Goal: Task Accomplishment & Management: Manage account settings

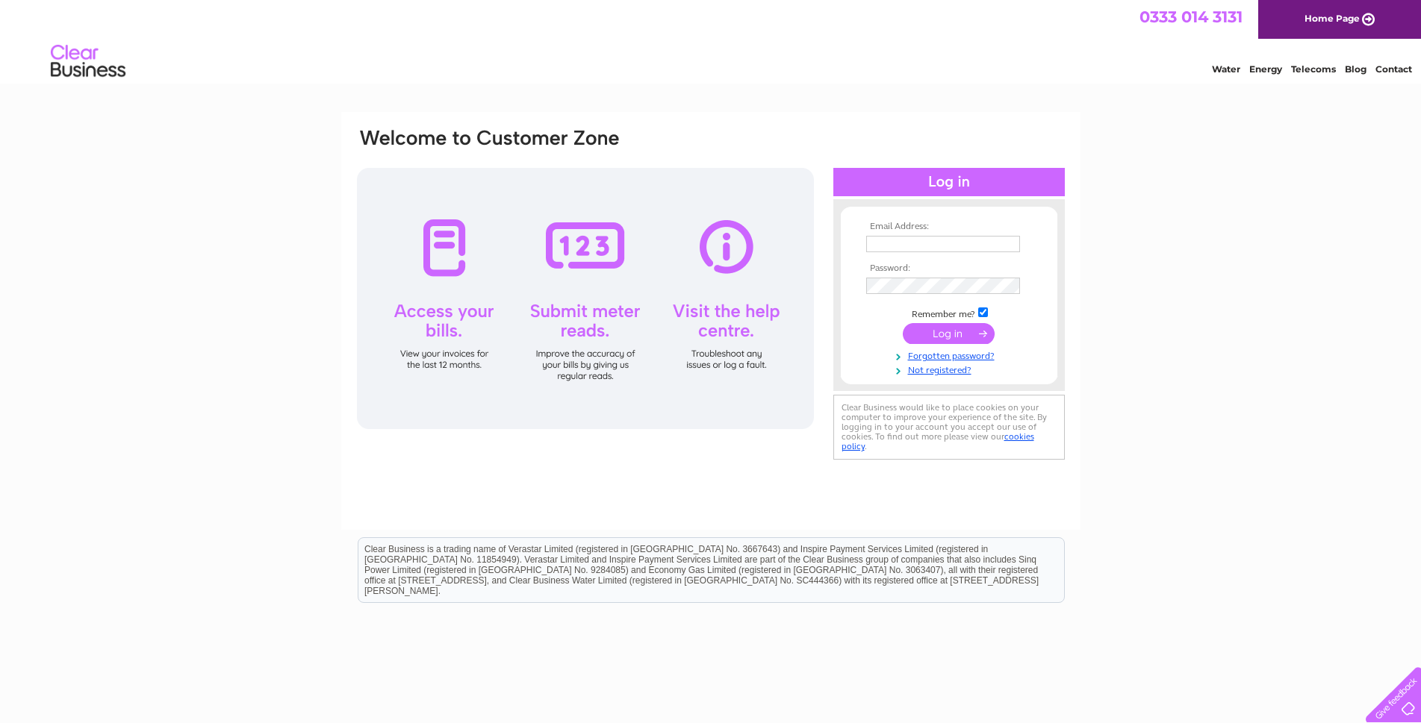
type input "kai@kbe-events.co.uk"
click at [950, 342] on input "submit" at bounding box center [949, 333] width 92 height 21
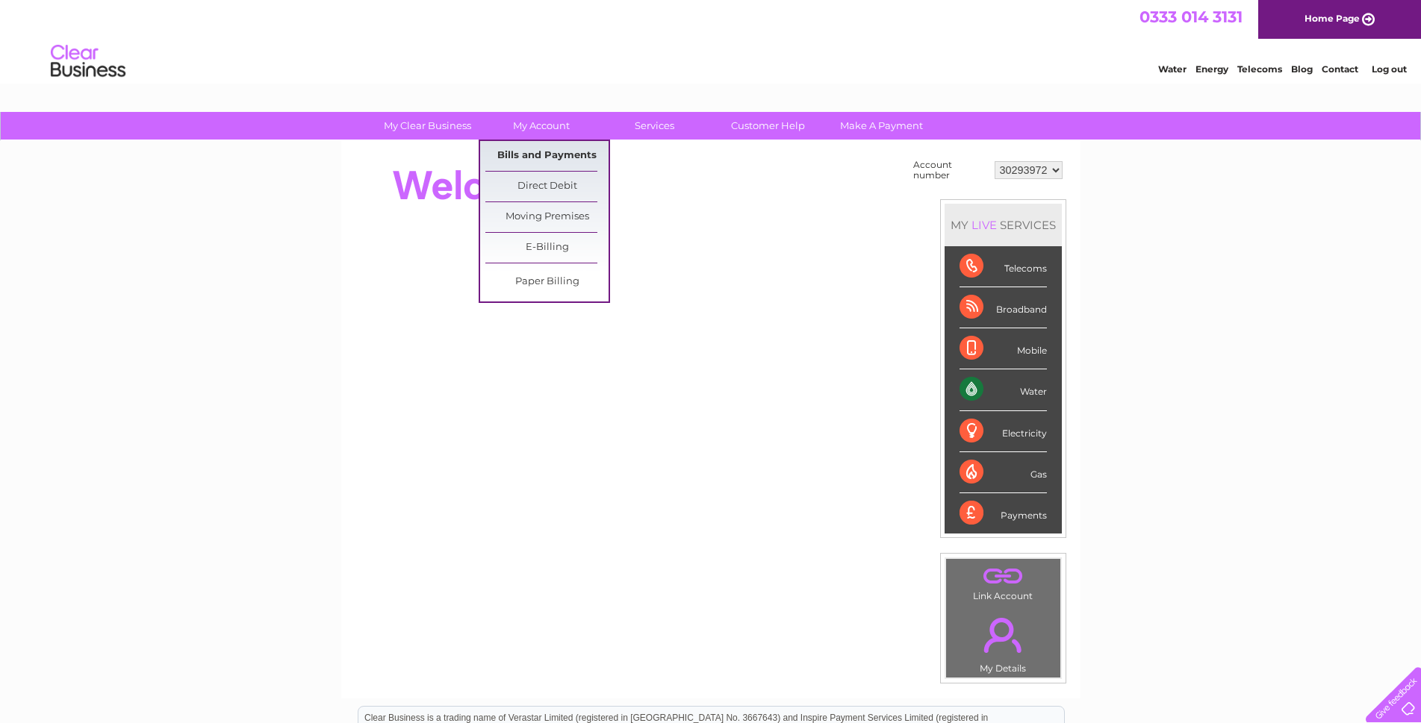
click at [560, 152] on link "Bills and Payments" at bounding box center [546, 156] width 123 height 30
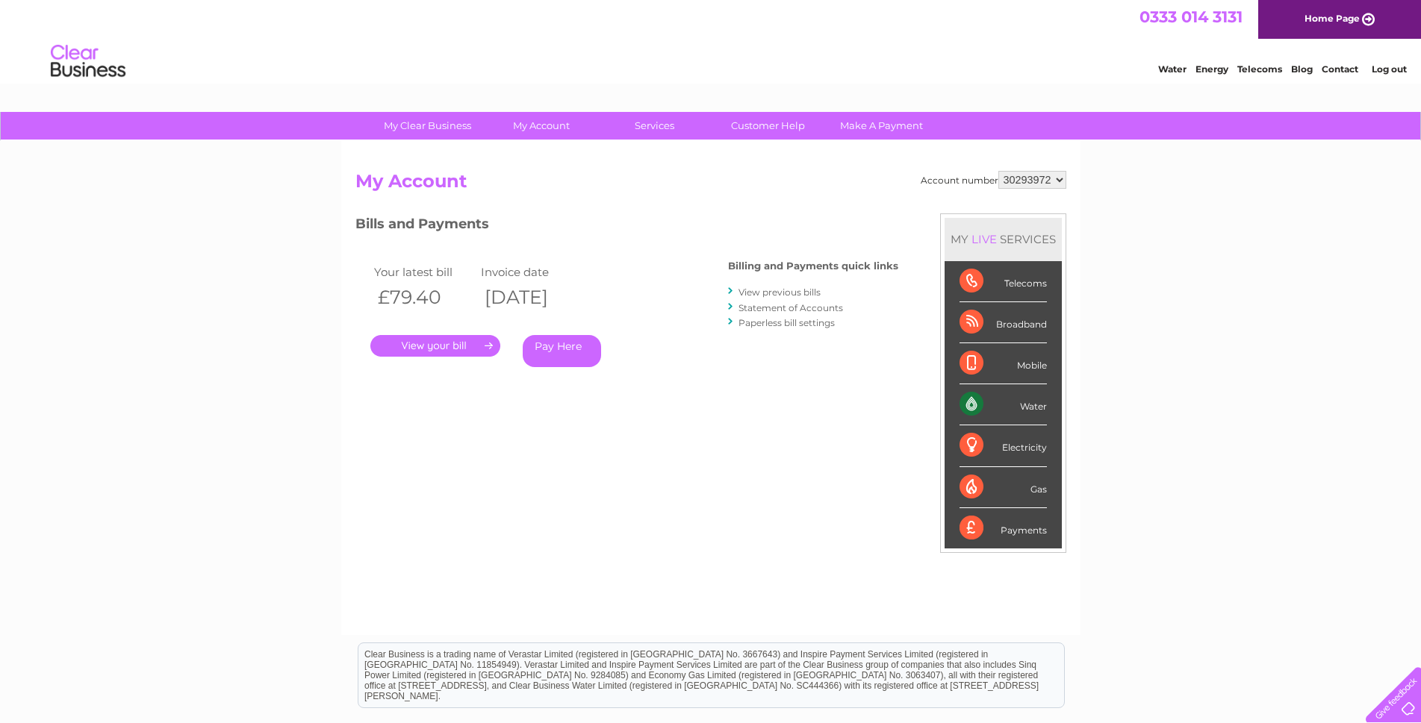
click at [438, 348] on link "." at bounding box center [435, 346] width 130 height 22
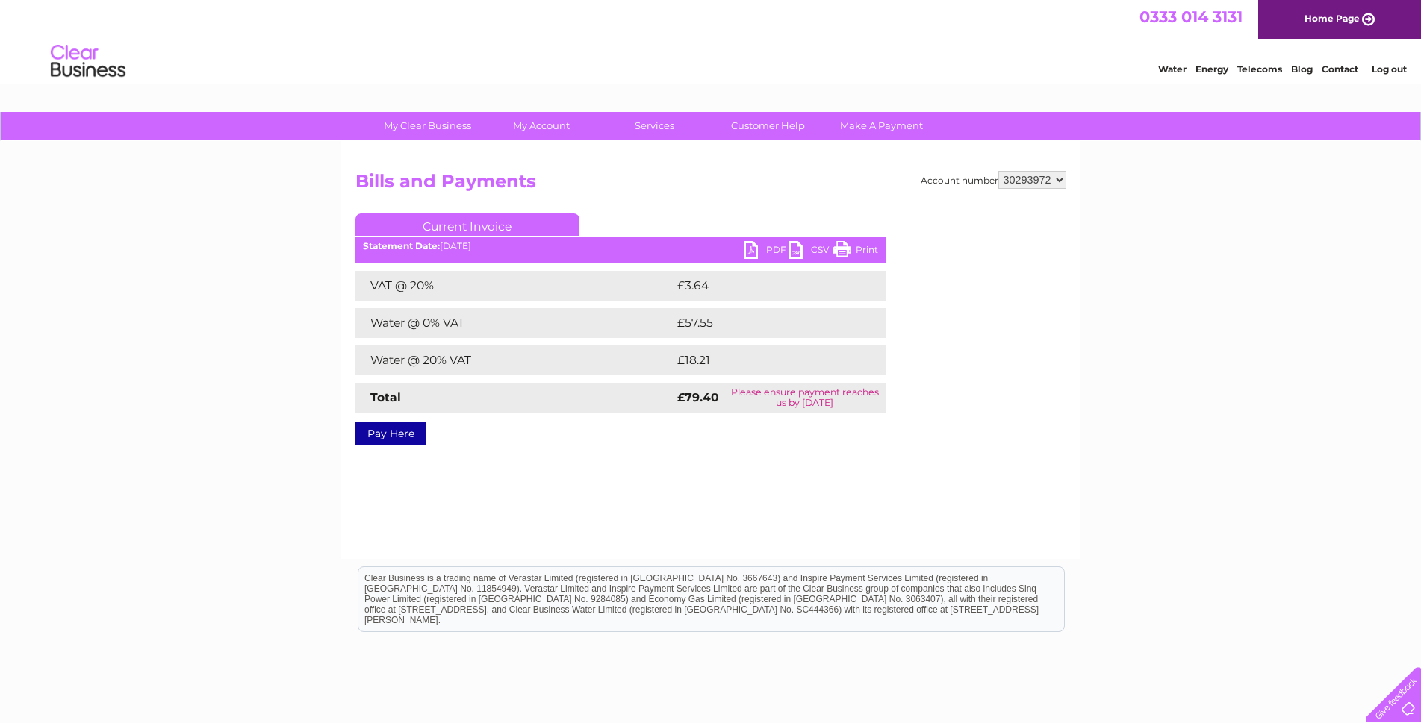
click at [396, 429] on link "Pay Here" at bounding box center [390, 434] width 71 height 24
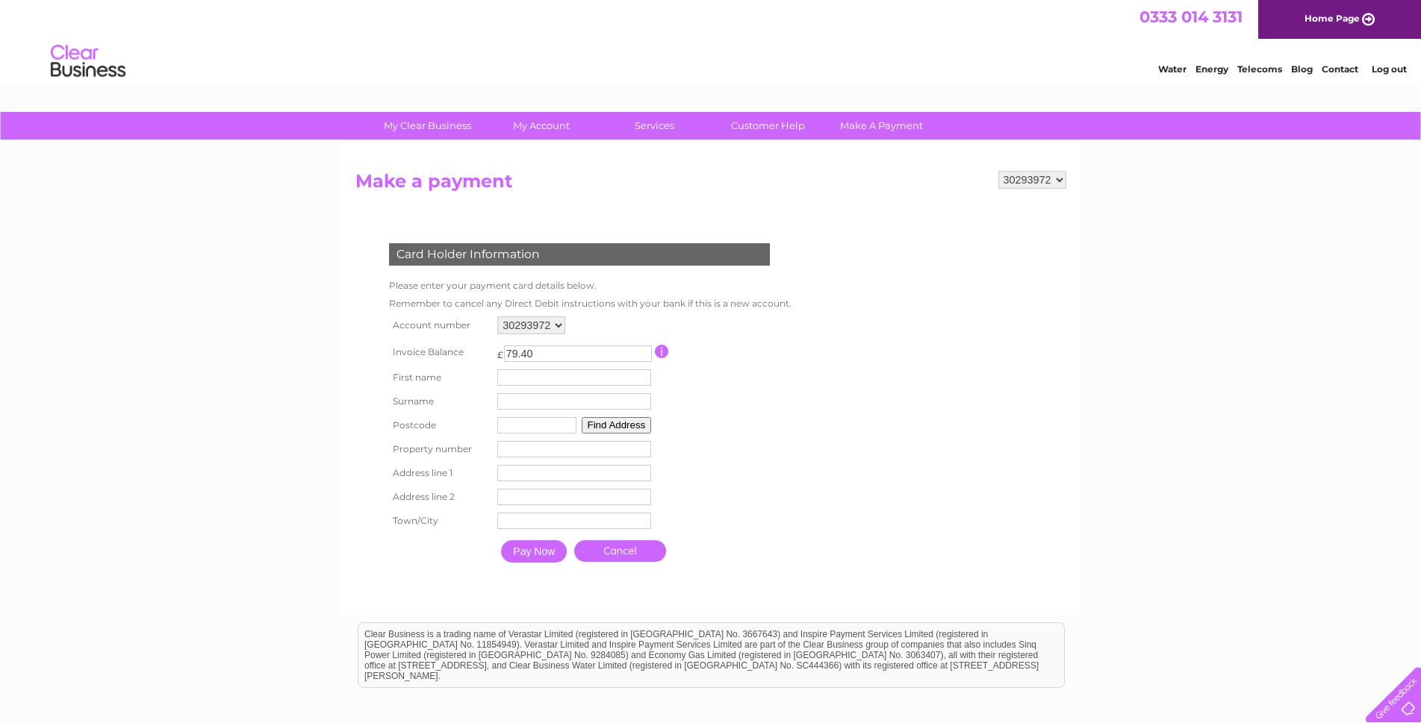
click at [610, 547] on link "Cancel" at bounding box center [620, 552] width 92 height 22
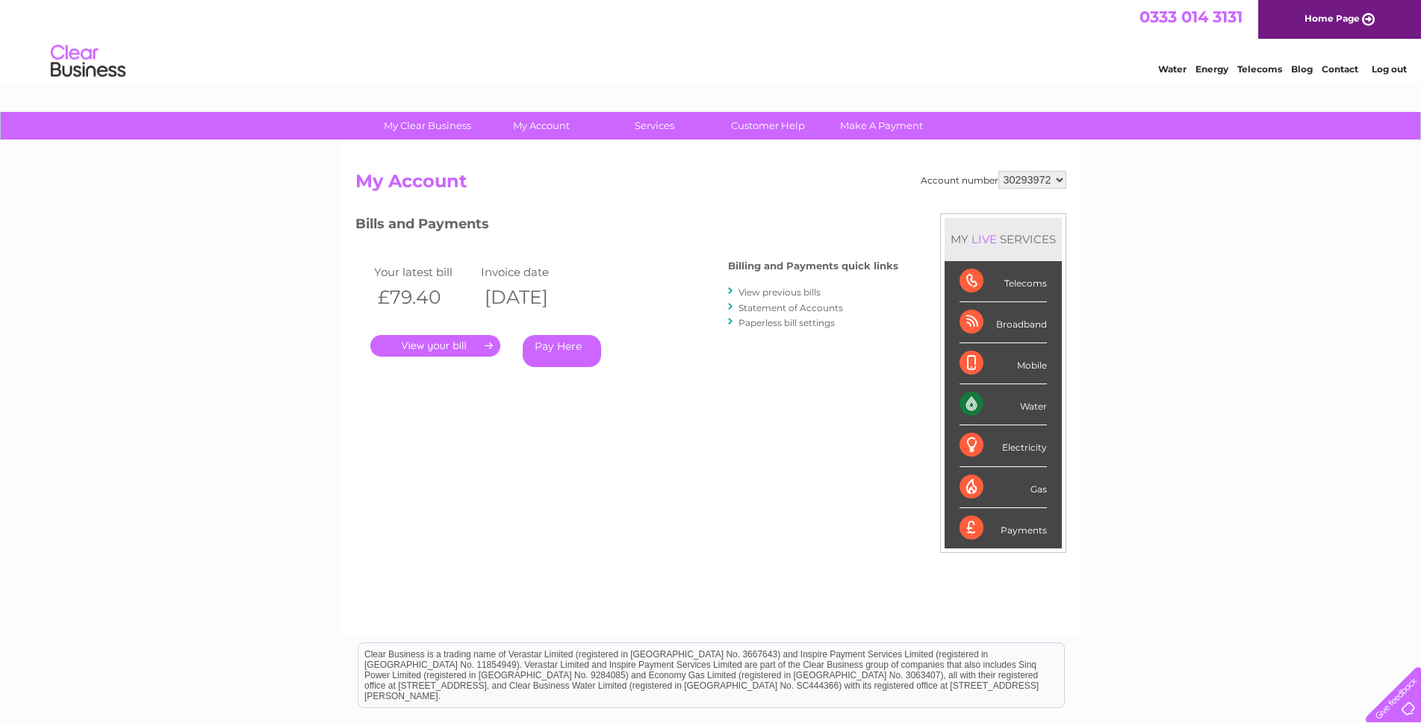
click at [458, 337] on link "." at bounding box center [435, 346] width 130 height 22
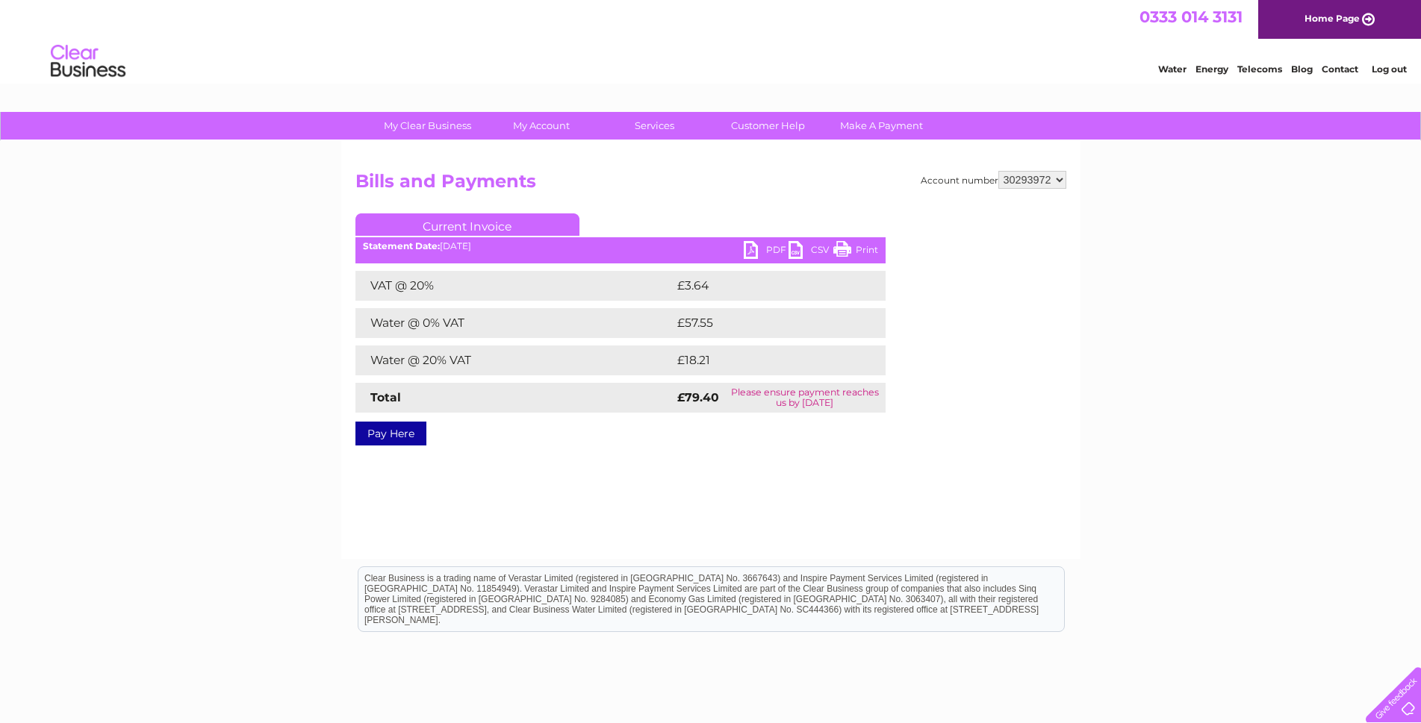
click at [740, 244] on div "Statement Date: [DATE]" at bounding box center [620, 246] width 530 height 10
click at [747, 247] on link "PDF" at bounding box center [766, 252] width 45 height 22
